Goal: Information Seeking & Learning: Learn about a topic

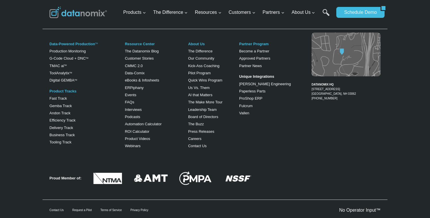
scroll to position [537, 0]
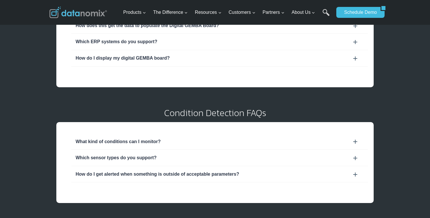
scroll to position [258, 0]
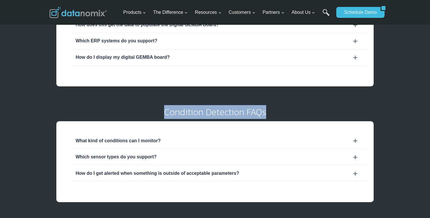
drag, startPoint x: 268, startPoint y: 113, endPoint x: 160, endPoint y: 111, distance: 108.4
click at [160, 111] on h2 "Condition Detection FAQs" at bounding box center [214, 111] width 331 height 9
copy h2 "Condition Detection FAQs"
